Goal: Task Accomplishment & Management: Complete application form

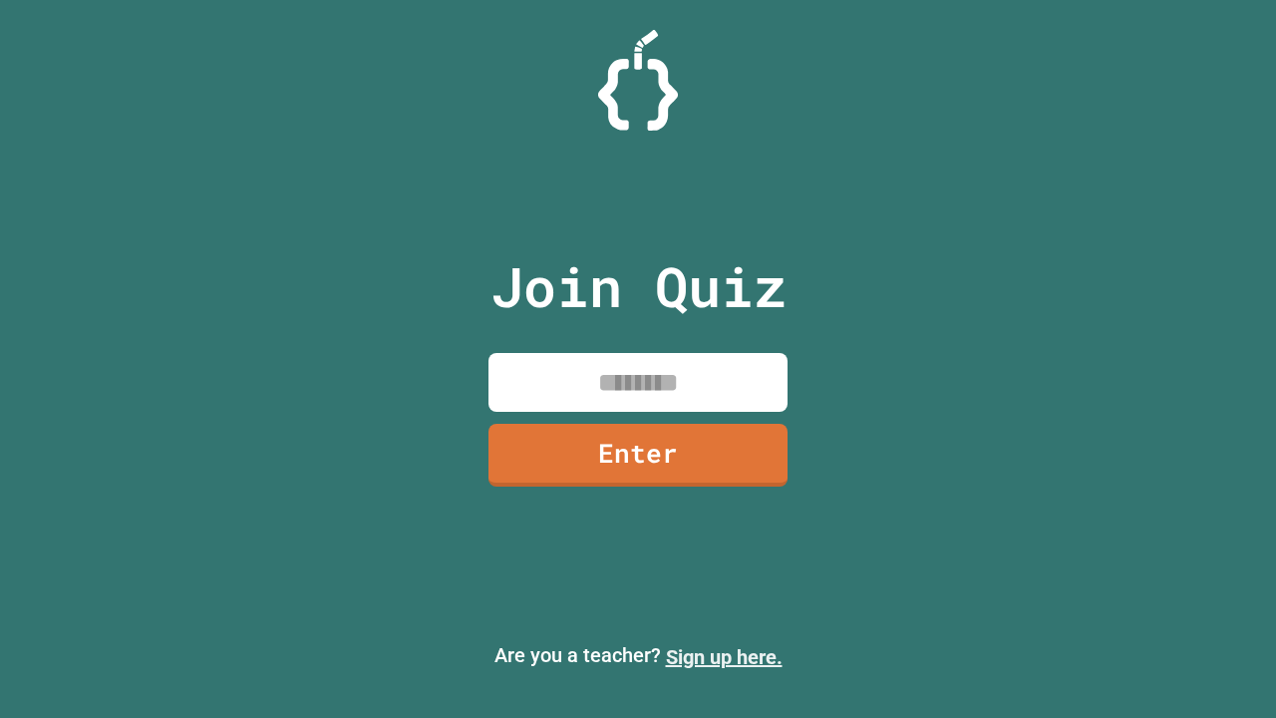
click at [724, 657] on link "Sign up here." at bounding box center [724, 657] width 117 height 24
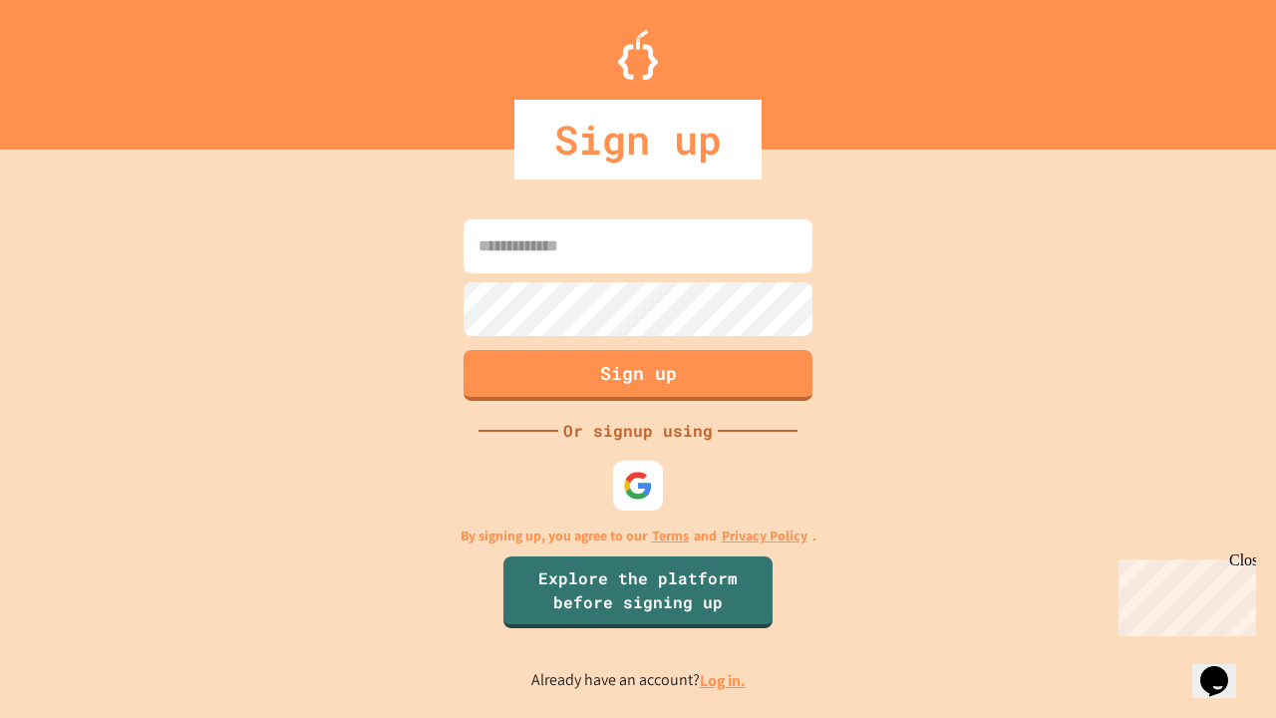
click at [724, 680] on link "Log in." at bounding box center [723, 680] width 46 height 21
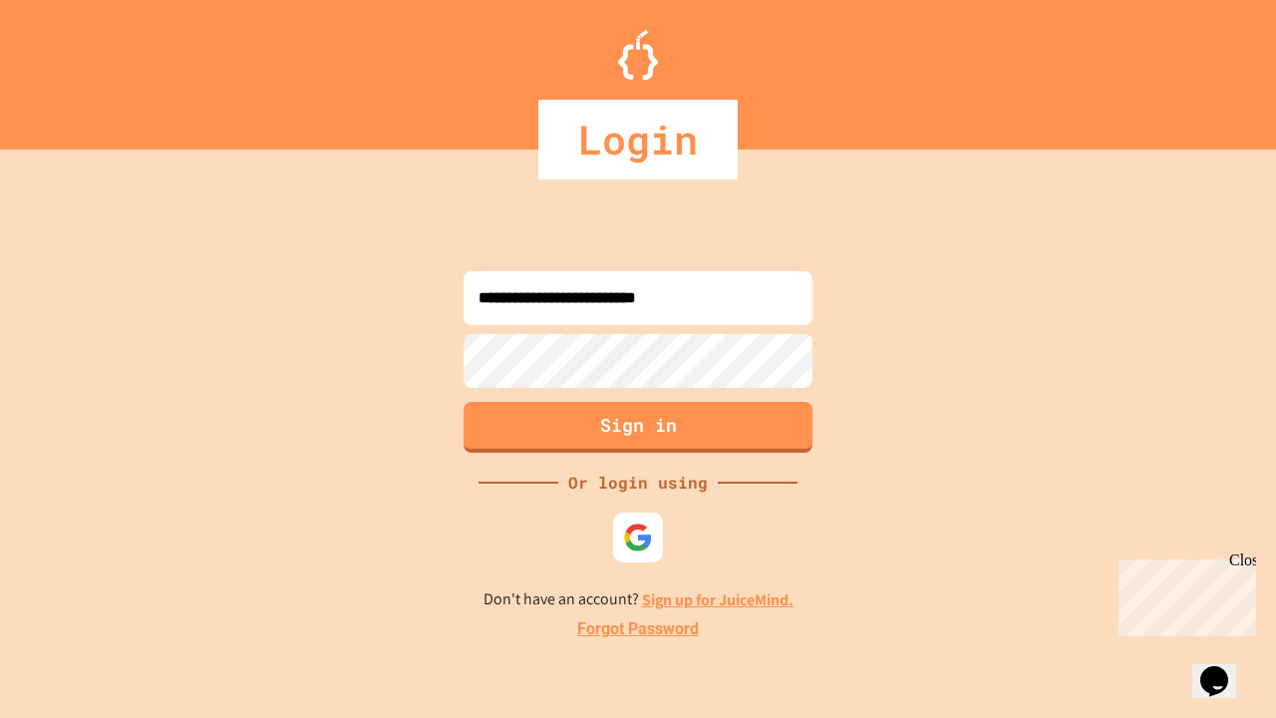
type input "**********"
